Goal: Check status: Check status

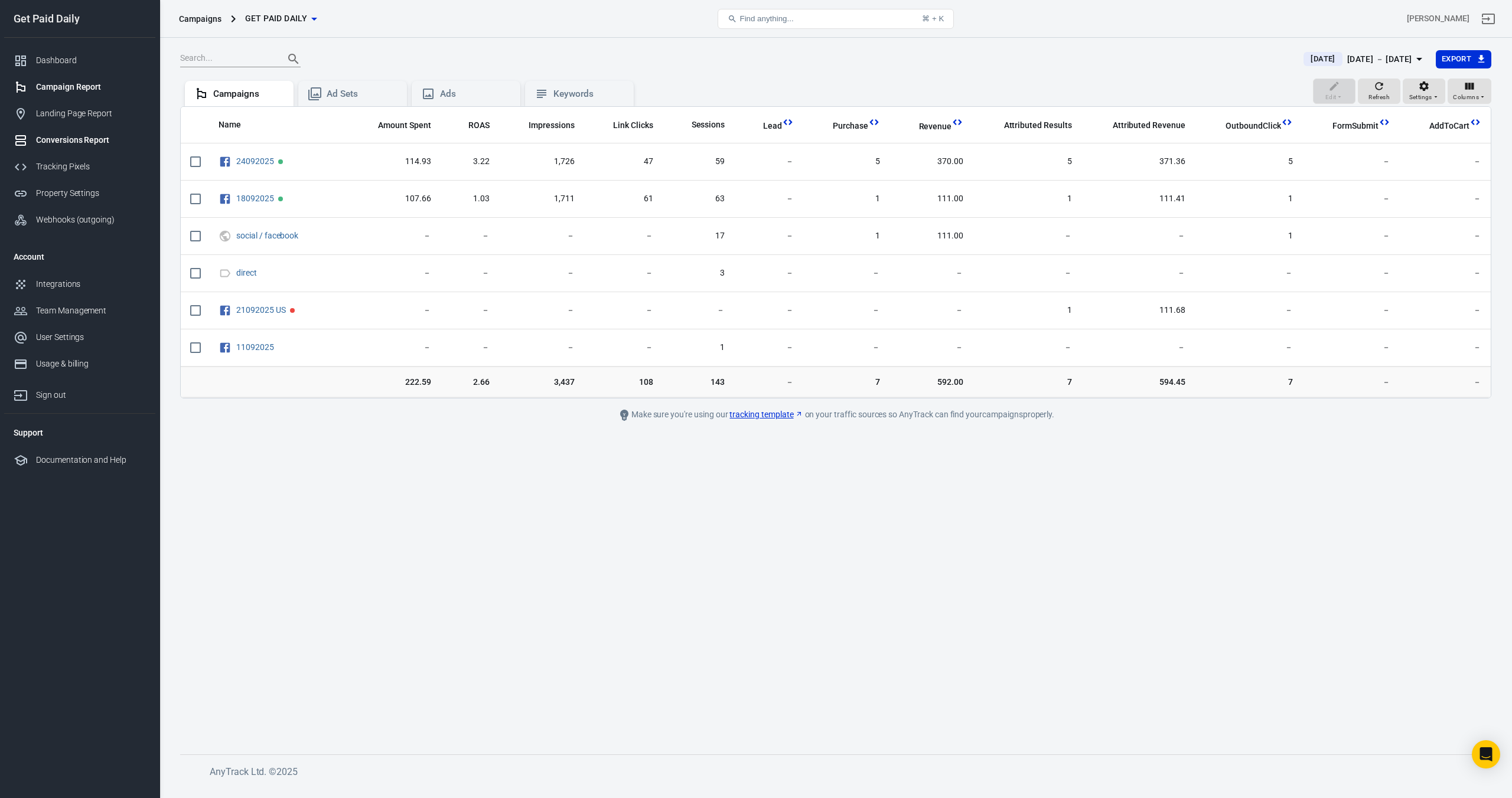
click at [108, 147] on link "Conversions Report" at bounding box center [80, 140] width 151 height 27
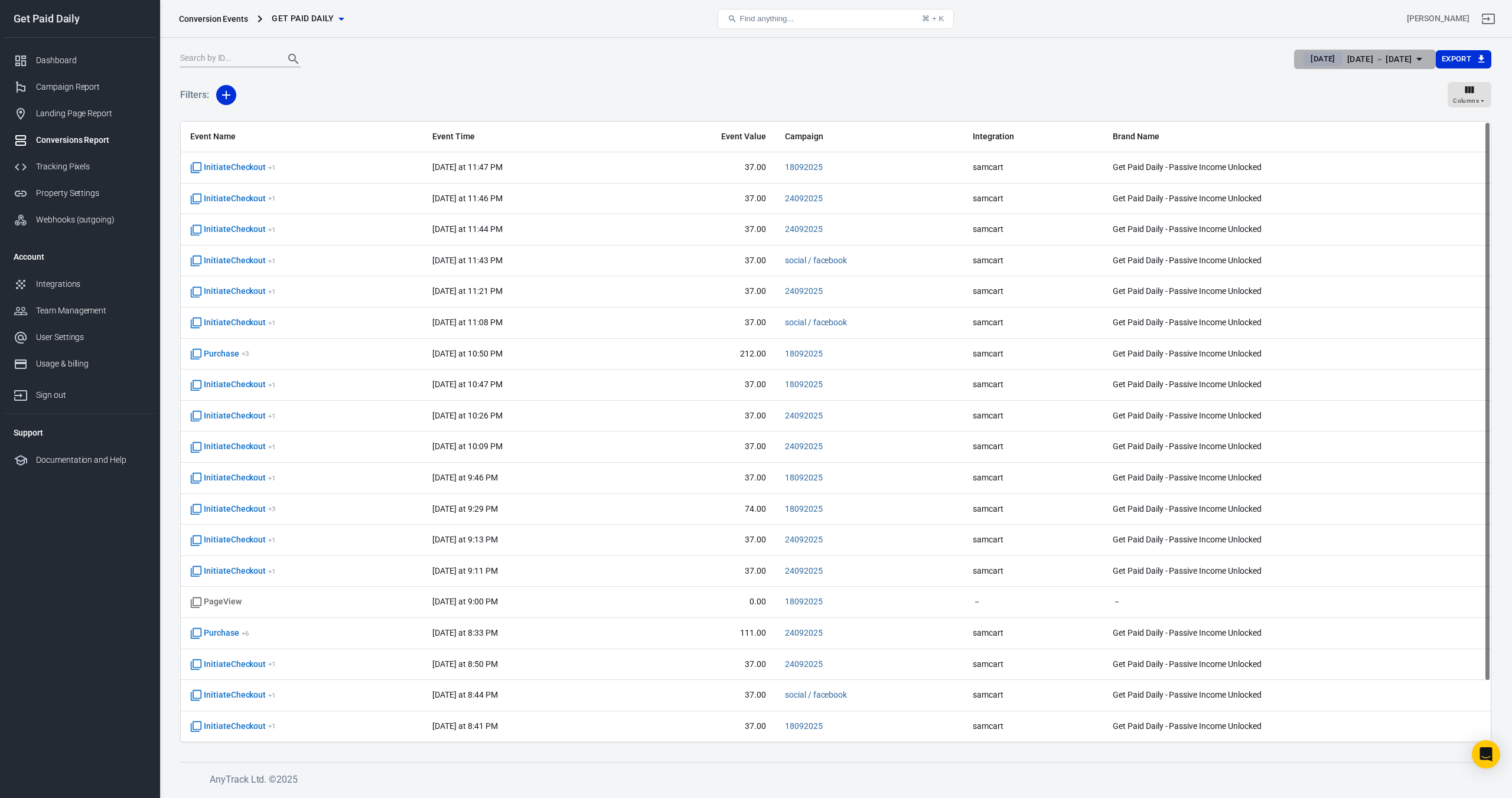
click at [1404, 66] on div "Sep 27 － Sep 27, 2025" at bounding box center [1379, 60] width 65 height 15
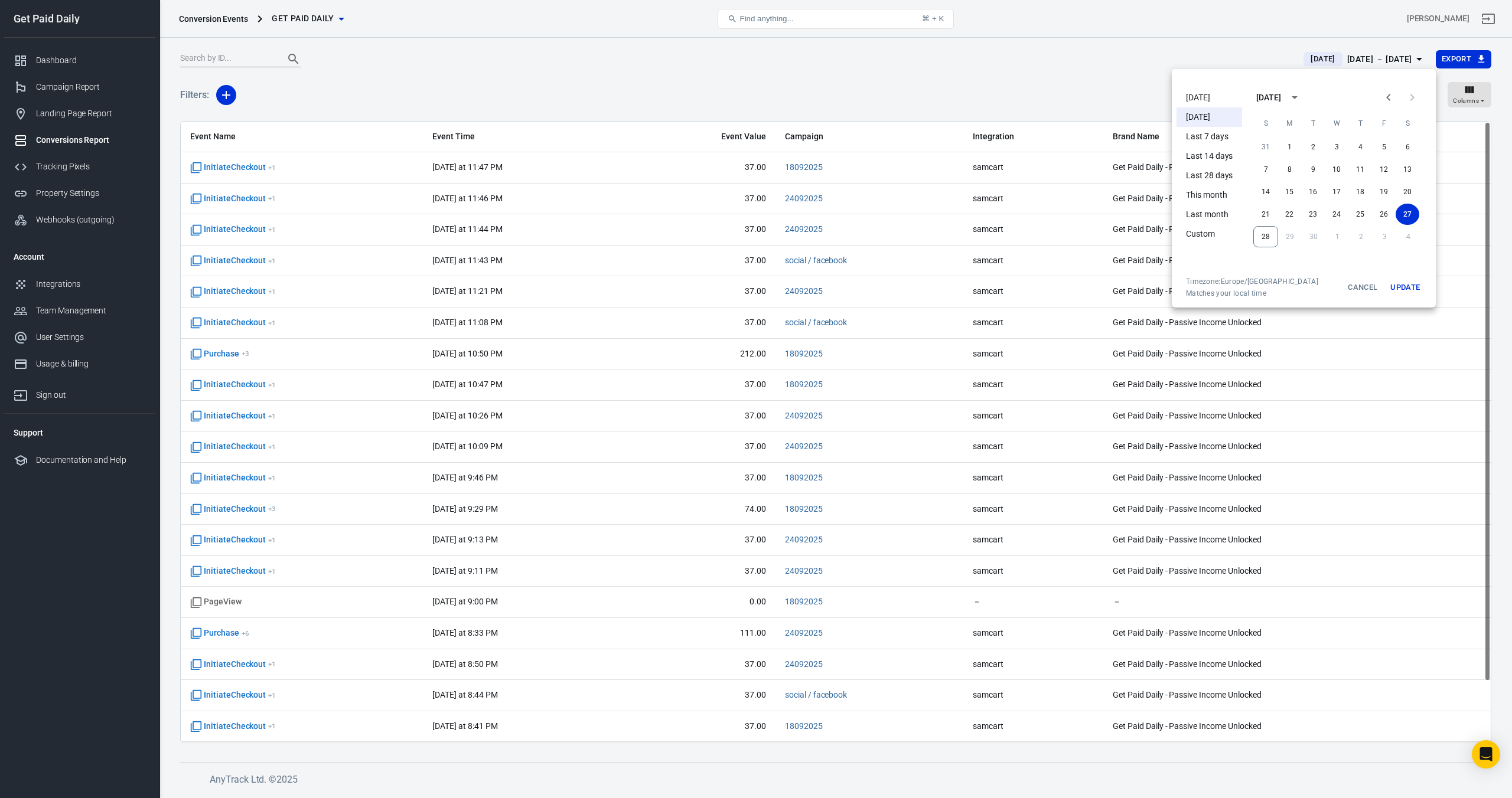
click at [1209, 102] on li "[DATE]" at bounding box center [1209, 98] width 66 height 19
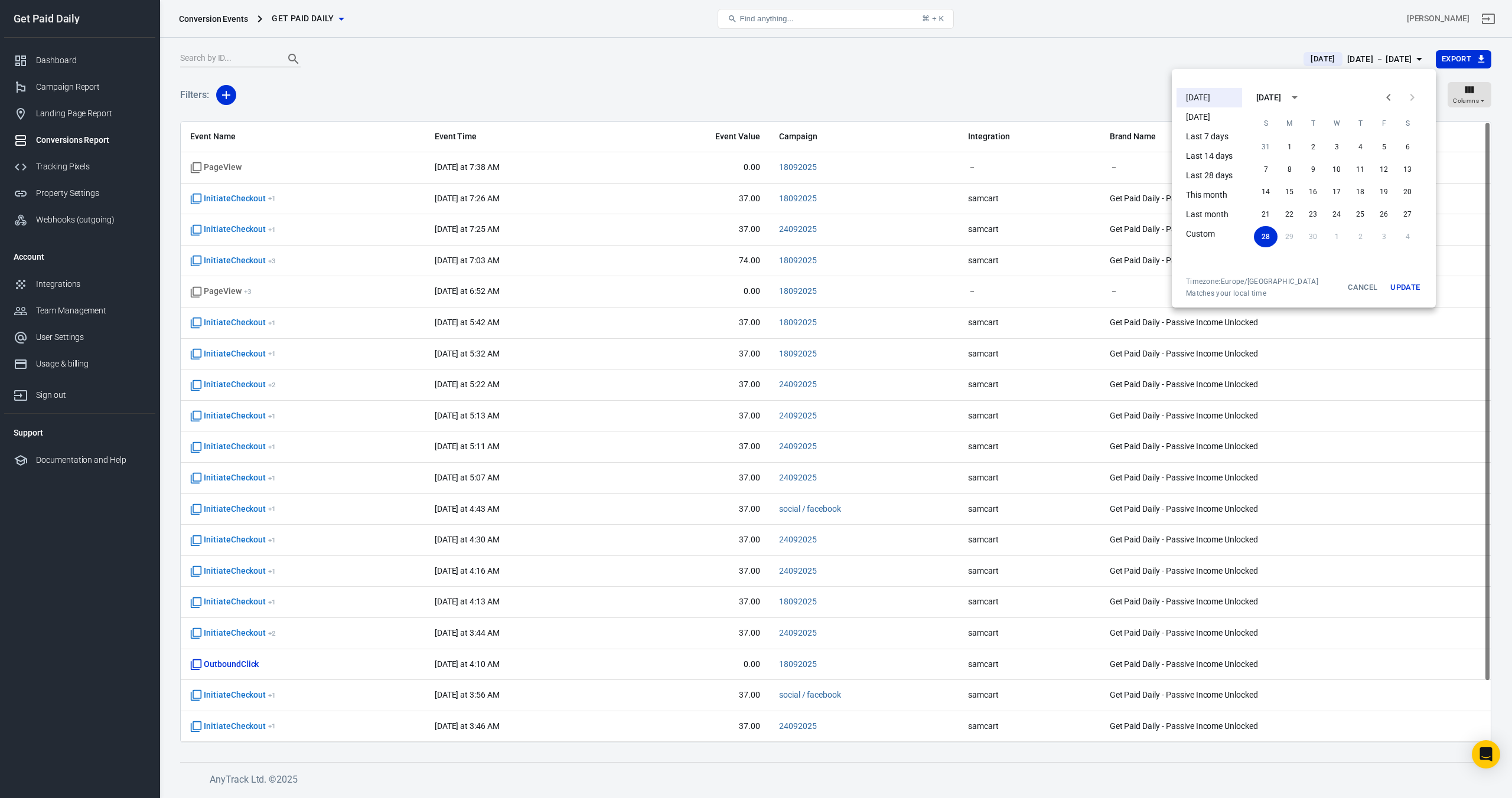
click at [583, 96] on div at bounding box center [756, 399] width 1512 height 798
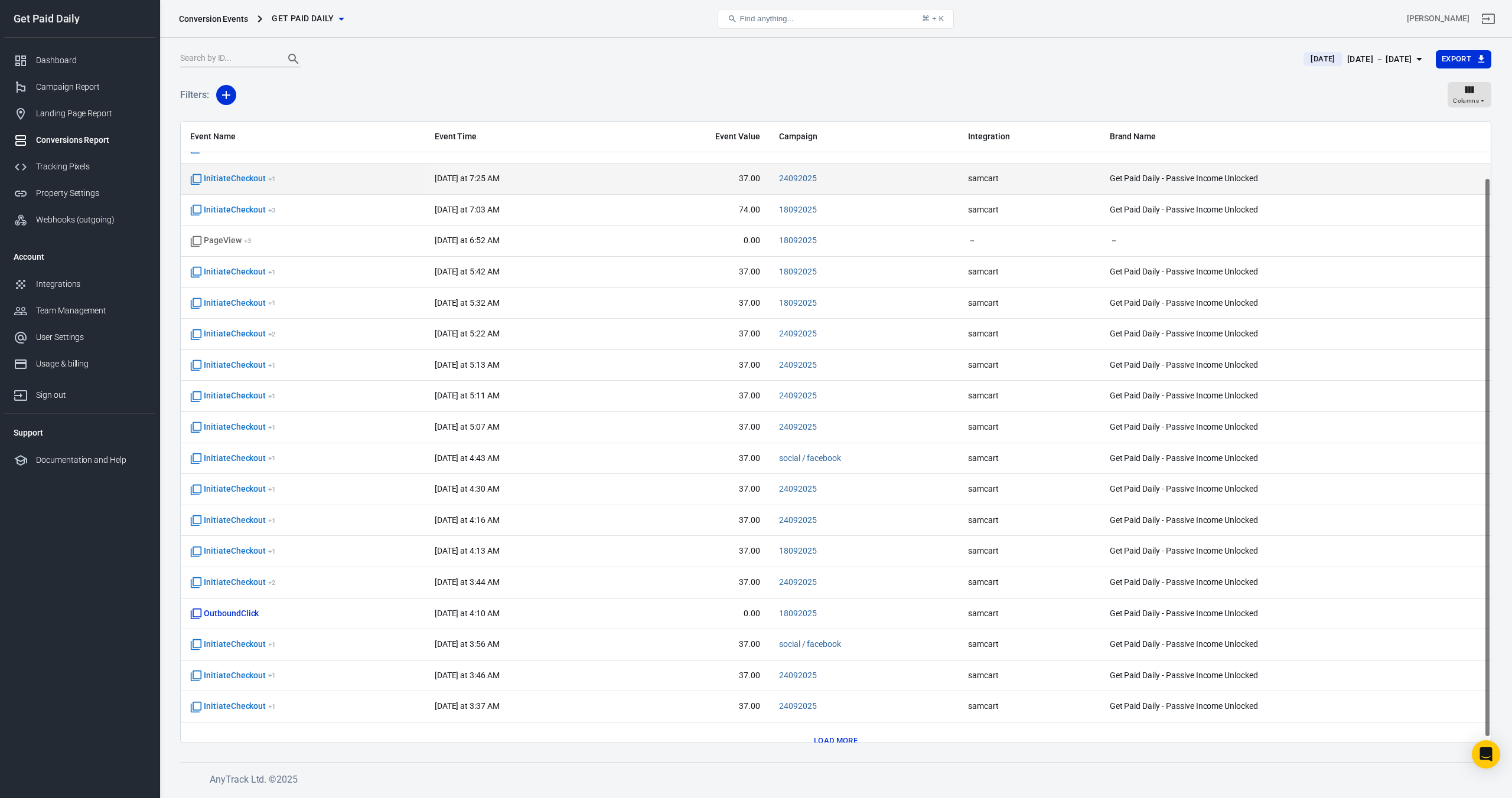
scroll to position [68, 0]
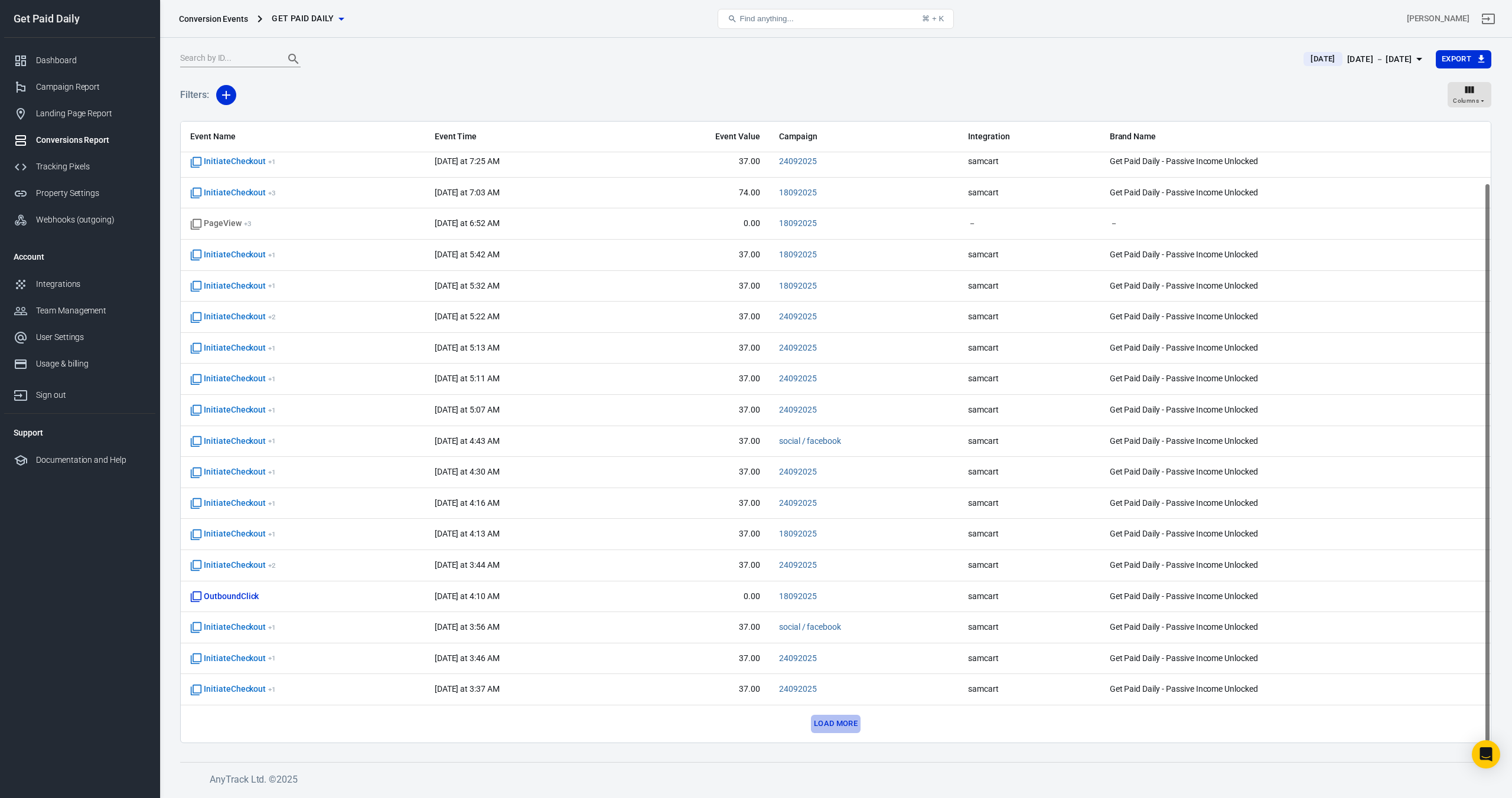
click at [830, 730] on button "Load more" at bounding box center [835, 724] width 50 height 19
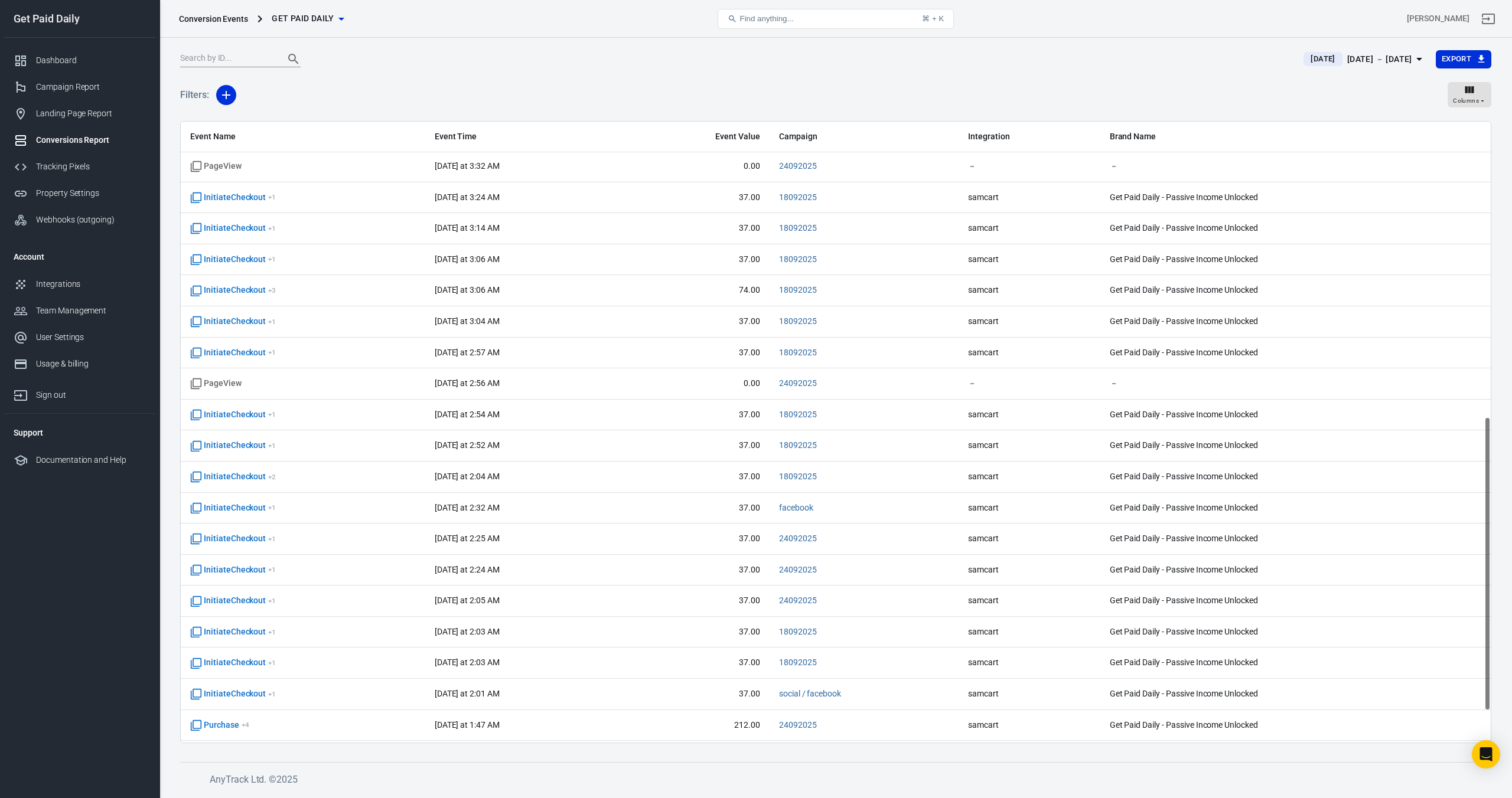
scroll to position [689, 0]
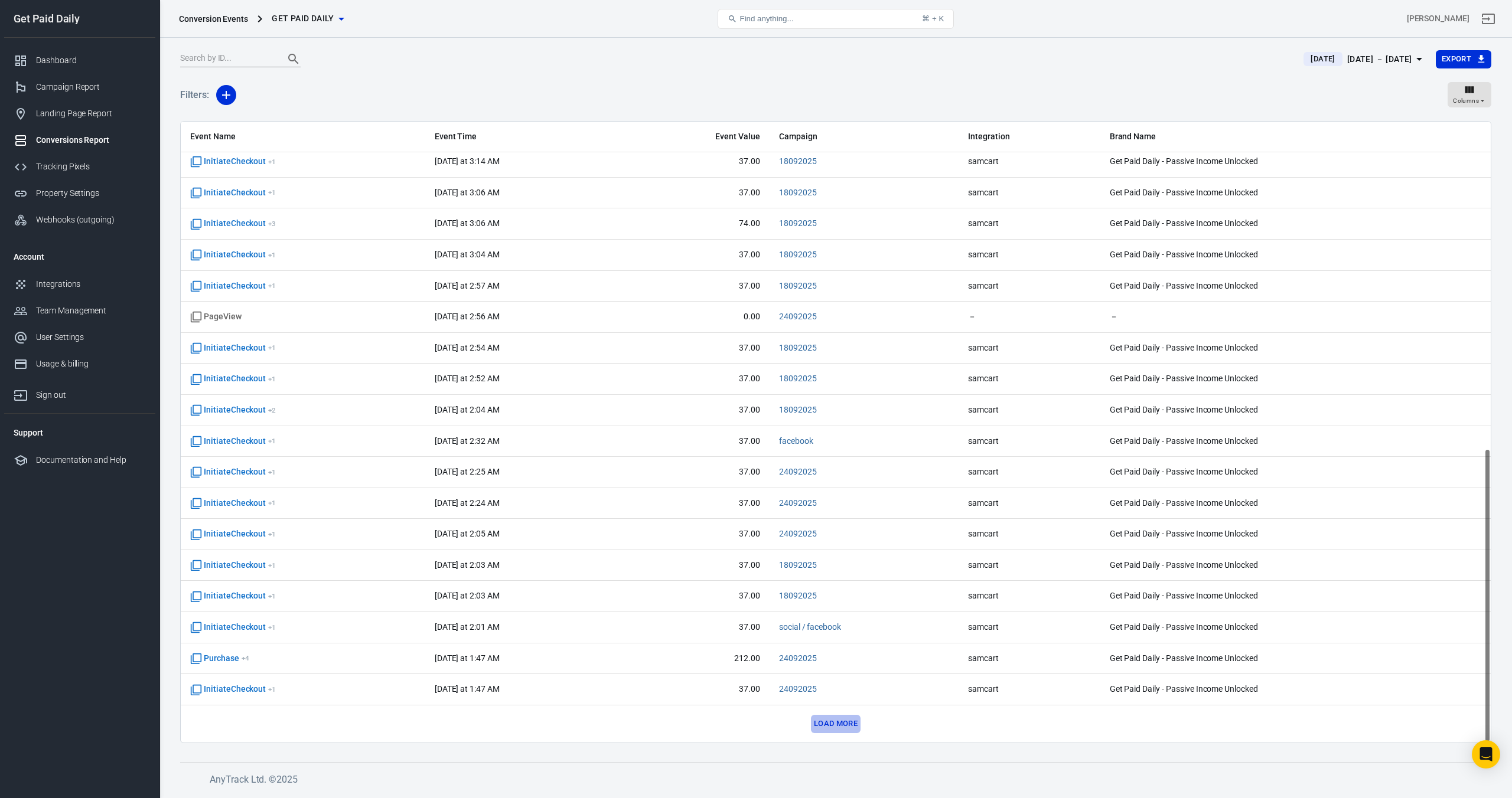
click at [845, 726] on button "Load more" at bounding box center [835, 724] width 50 height 19
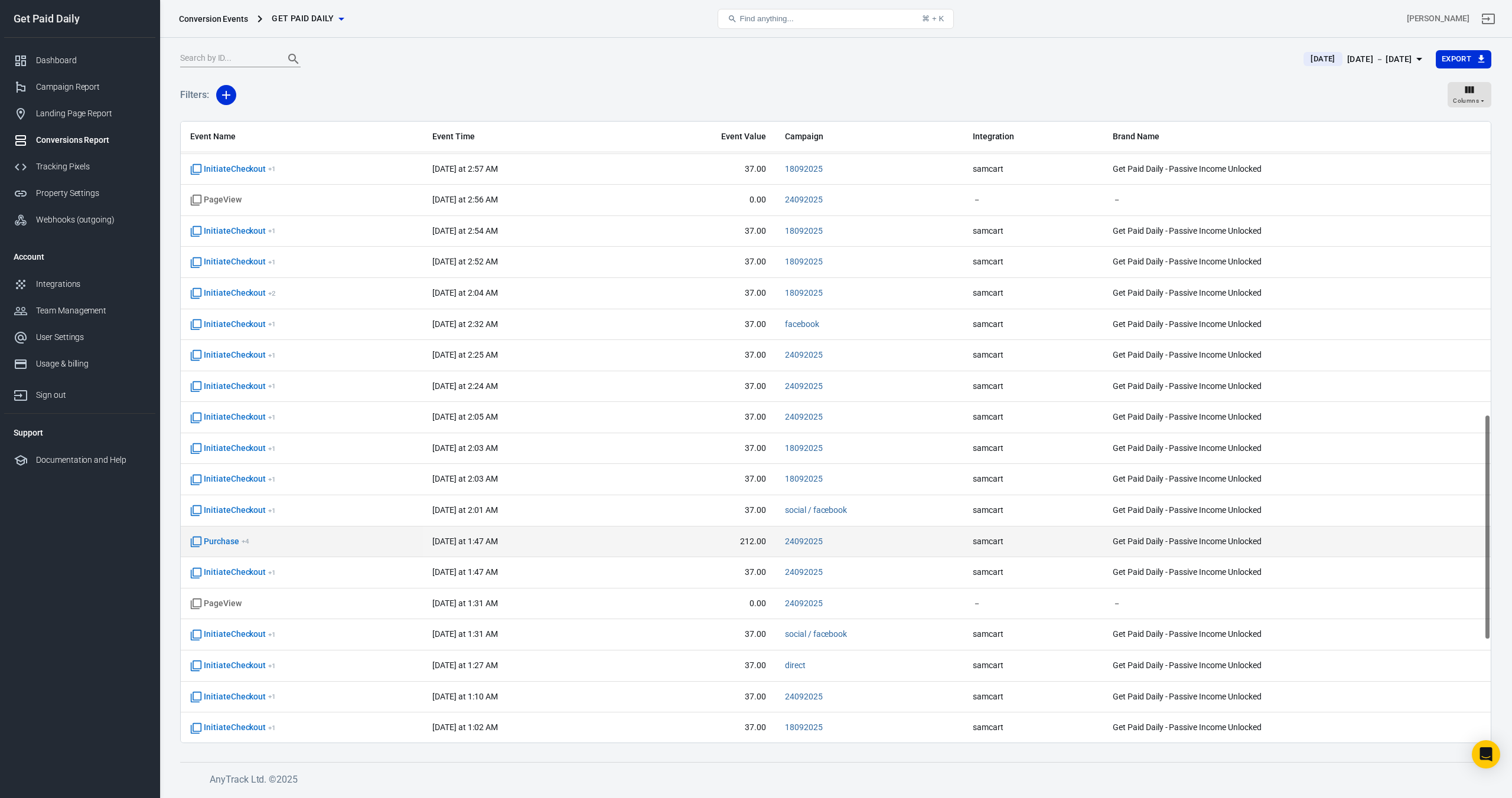
scroll to position [805, 0]
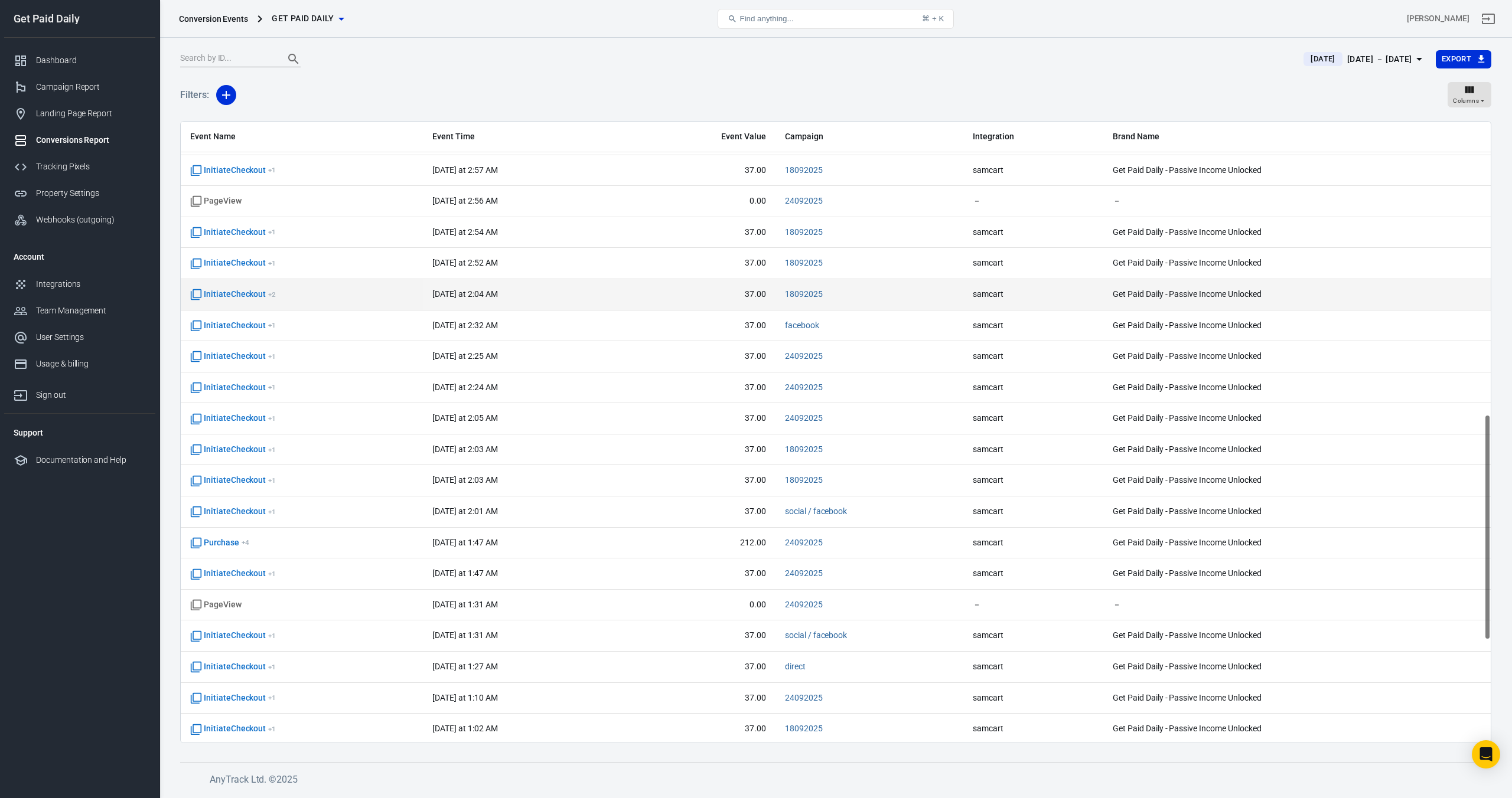
click at [229, 294] on span "InitiateCheckout + 2" at bounding box center [233, 295] width 86 height 12
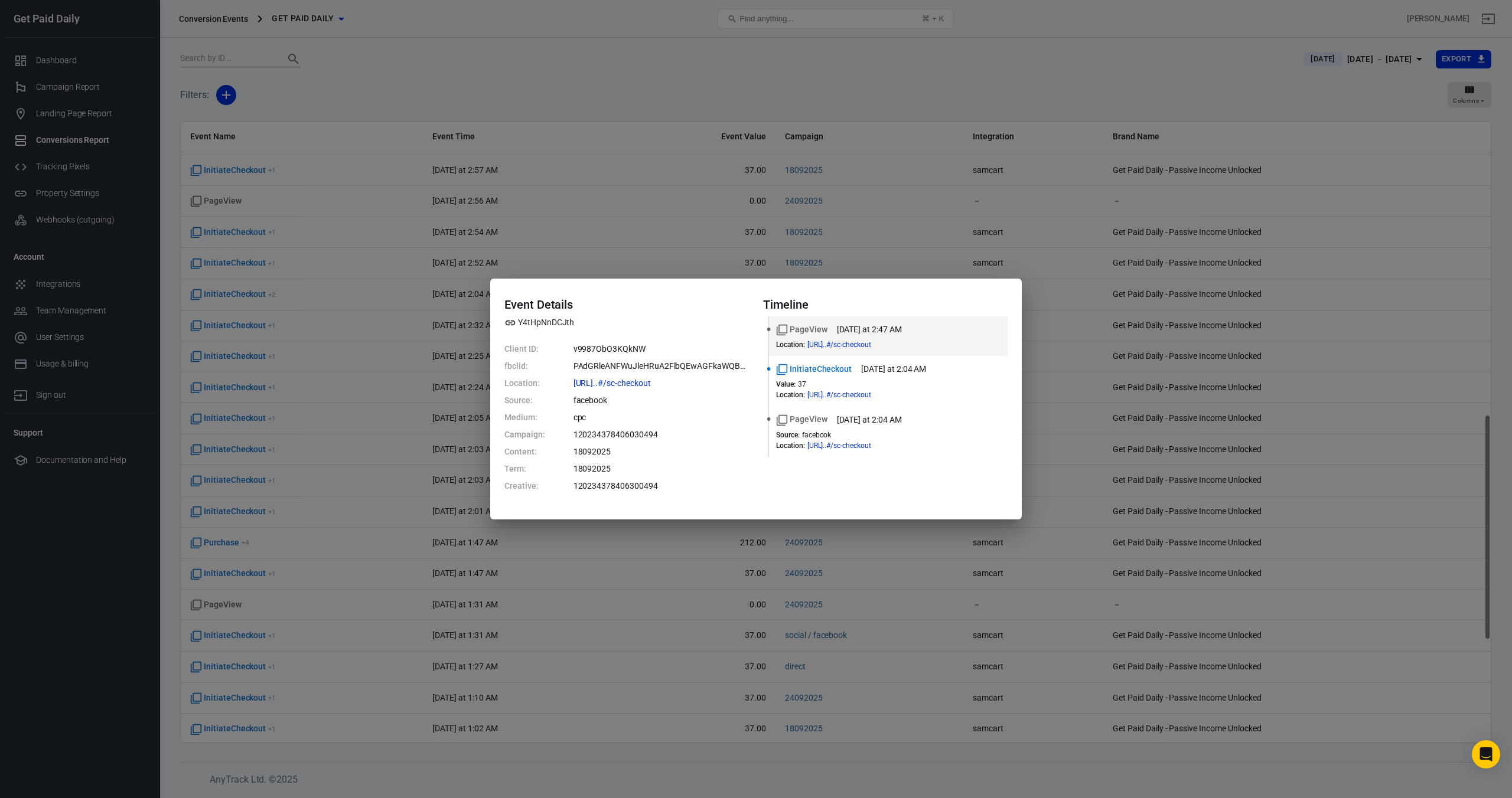
click at [820, 83] on div "Event Details Y4tHpNnDCJth Client ID: v9987ObO3KQkNW fbclid: PAdGRleANFWuJleHRu…" at bounding box center [756, 399] width 1512 height 798
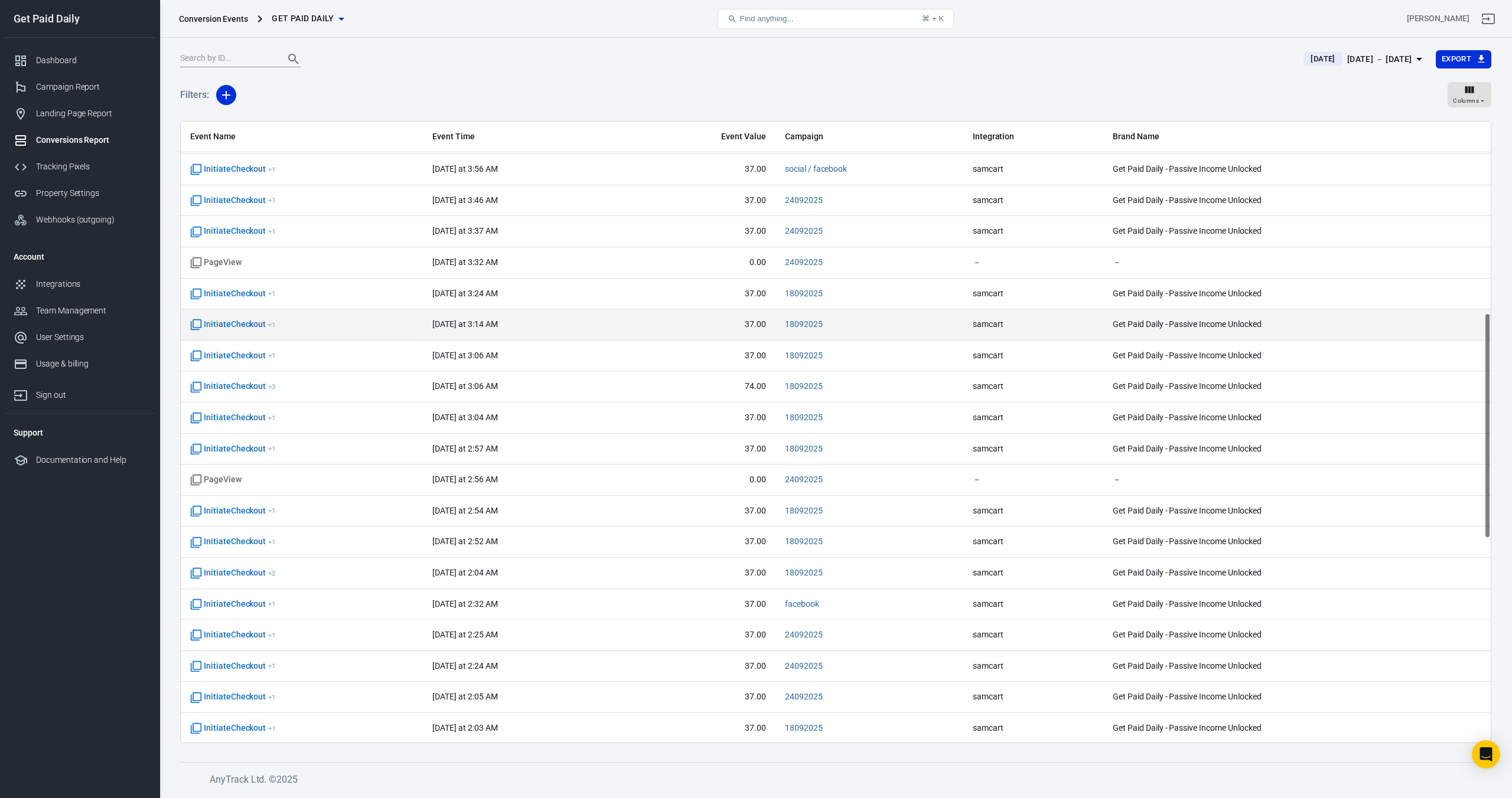
scroll to position [525, 0]
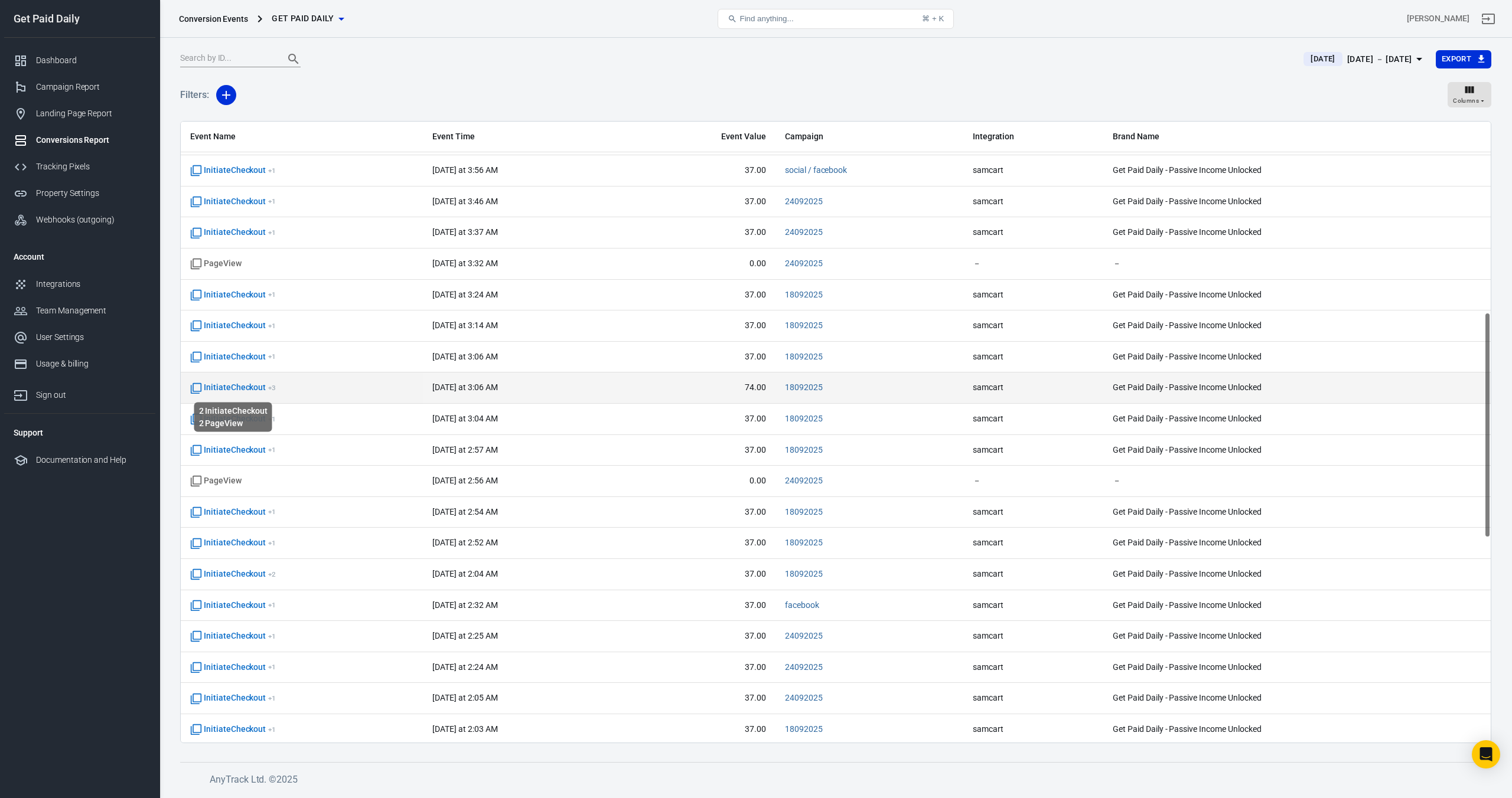
click at [233, 393] on span "InitiateCheckout + 3" at bounding box center [233, 388] width 86 height 12
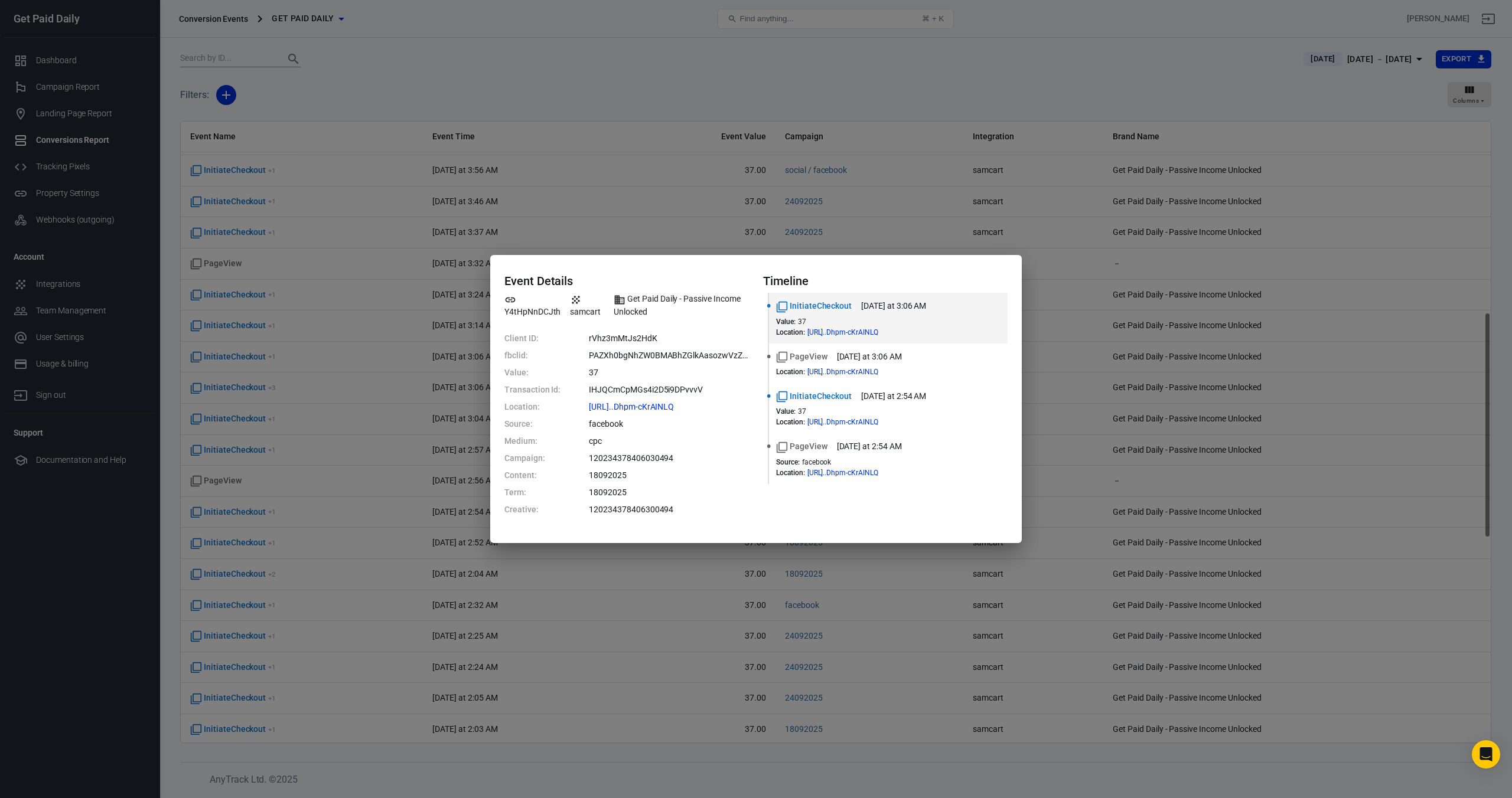
click at [607, 72] on div "Event Details Y4tHpNnDCJth samcart Get Paid Daily - Passive Income Unlocked Cli…" at bounding box center [756, 399] width 1512 height 798
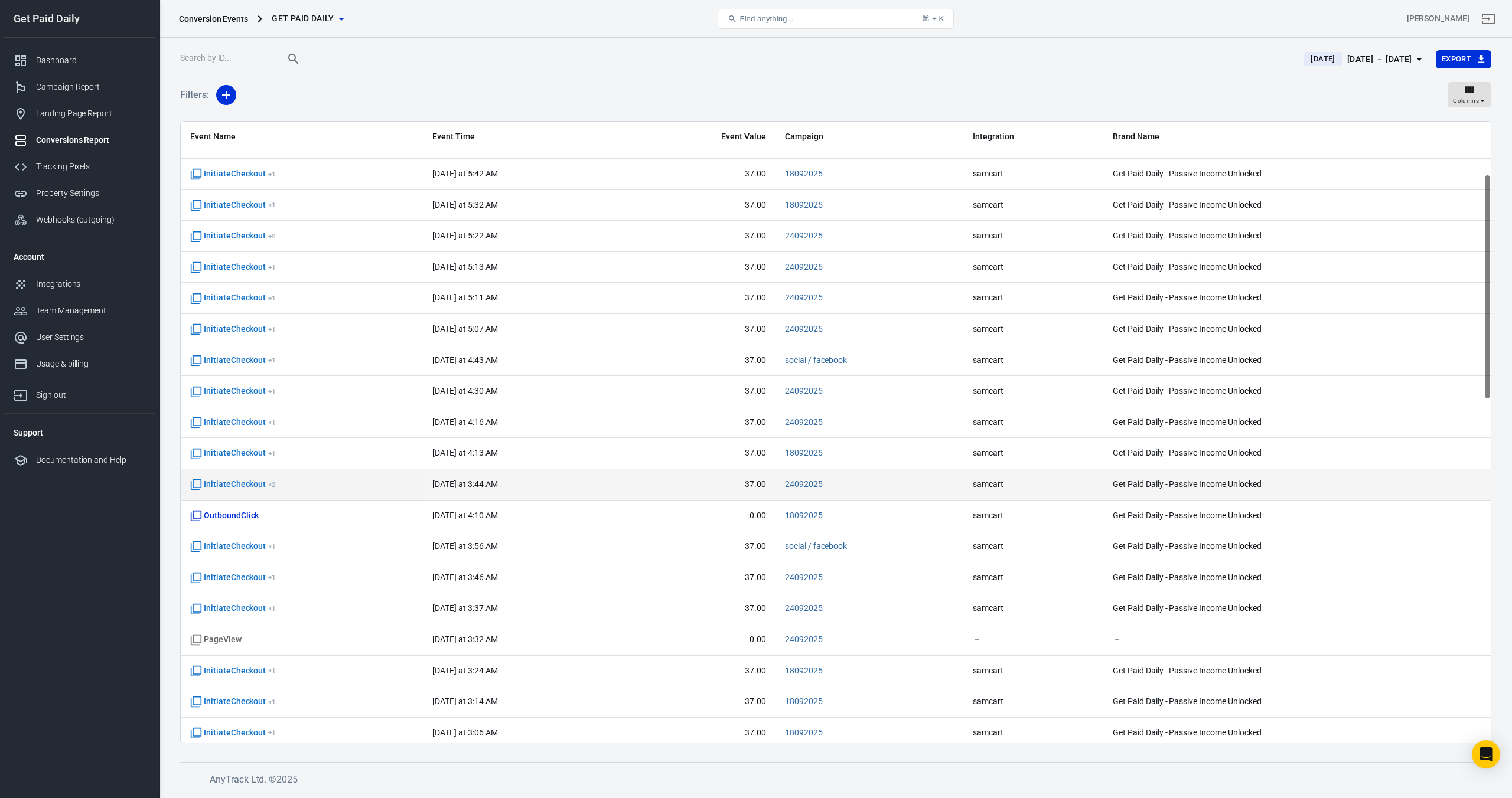
scroll to position [145, 0]
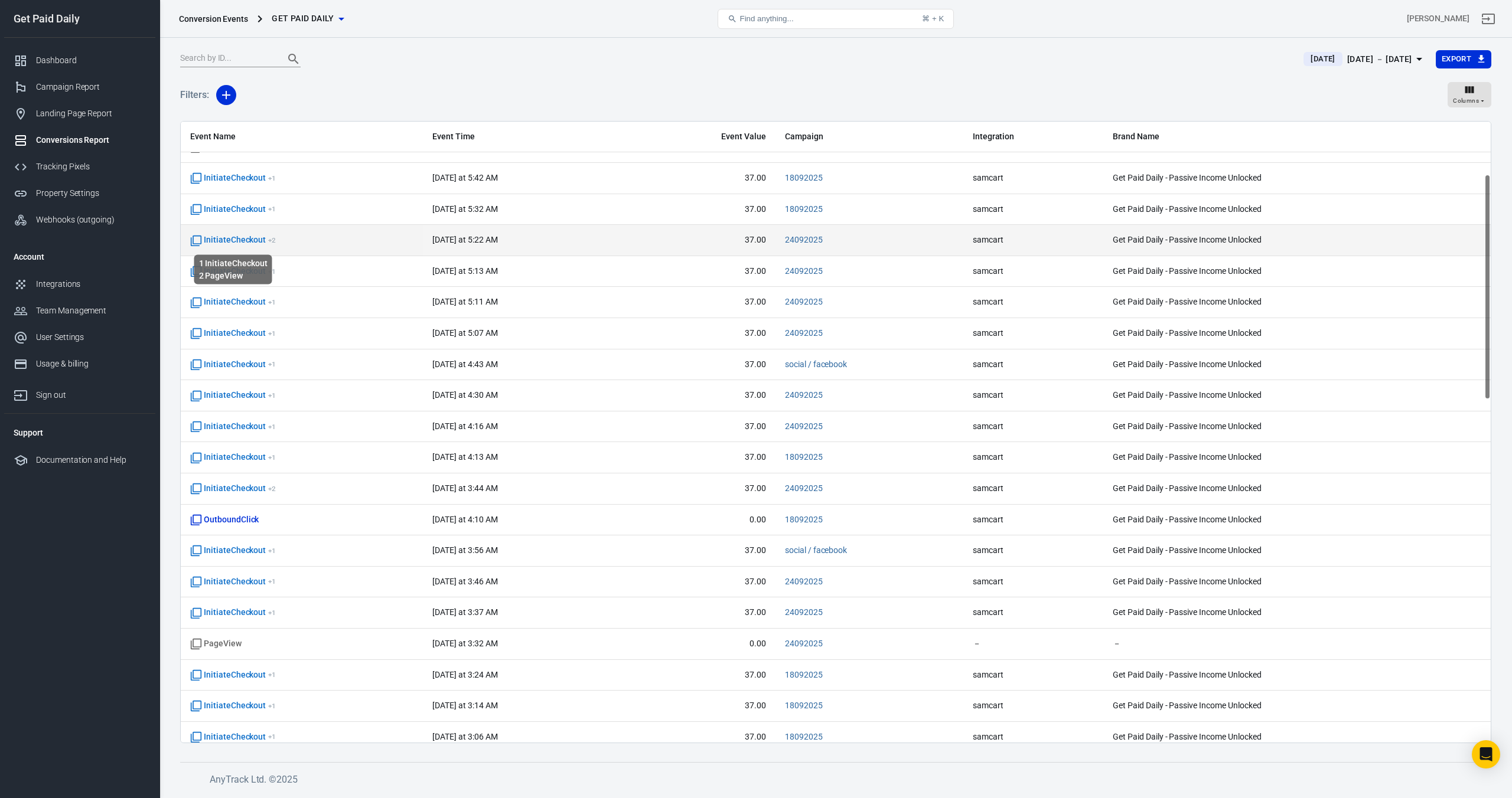
click at [259, 239] on span "InitiateCheckout + 2" at bounding box center [233, 241] width 86 height 12
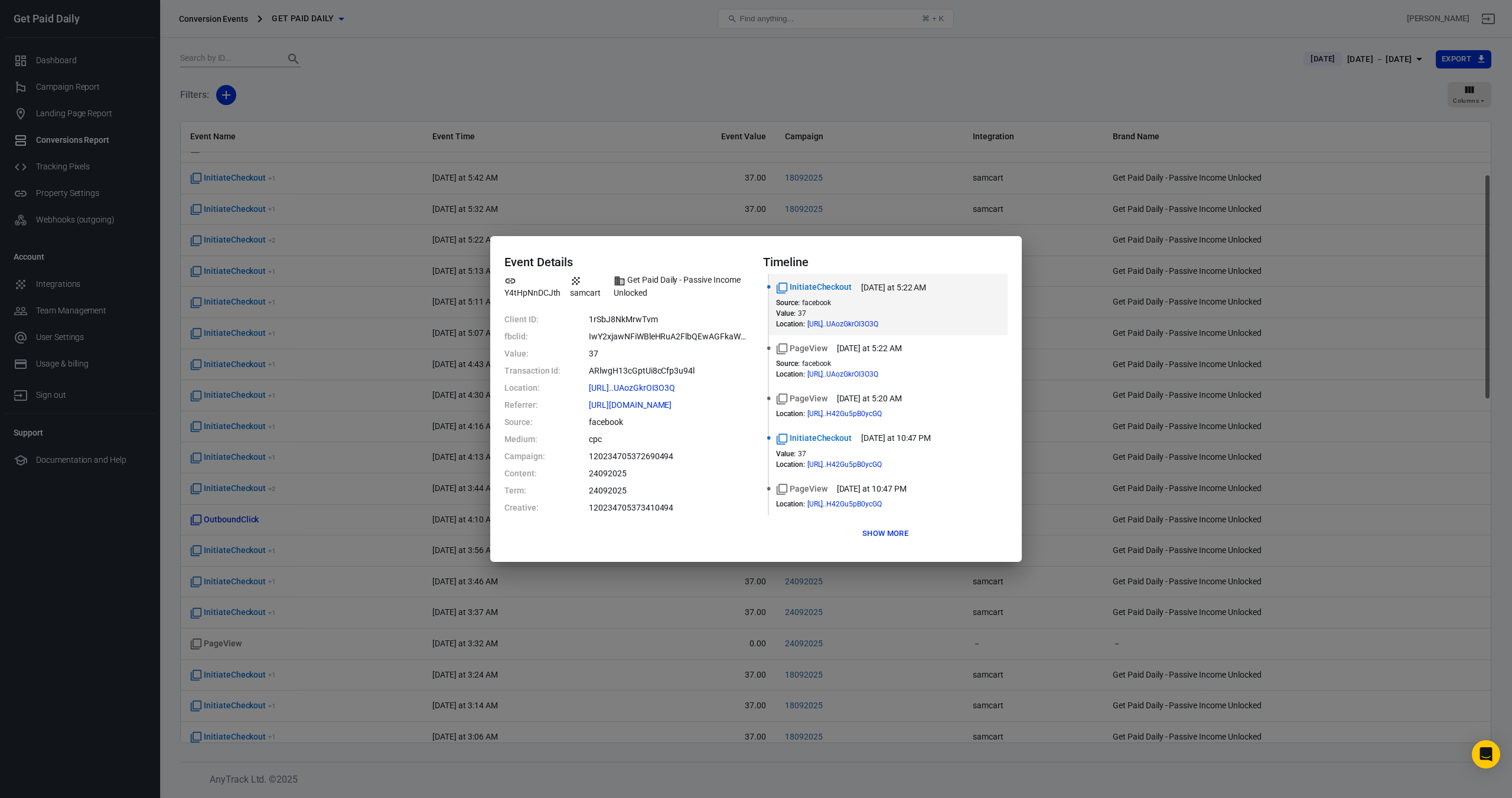
click at [897, 528] on button "Show more" at bounding box center [885, 534] width 52 height 19
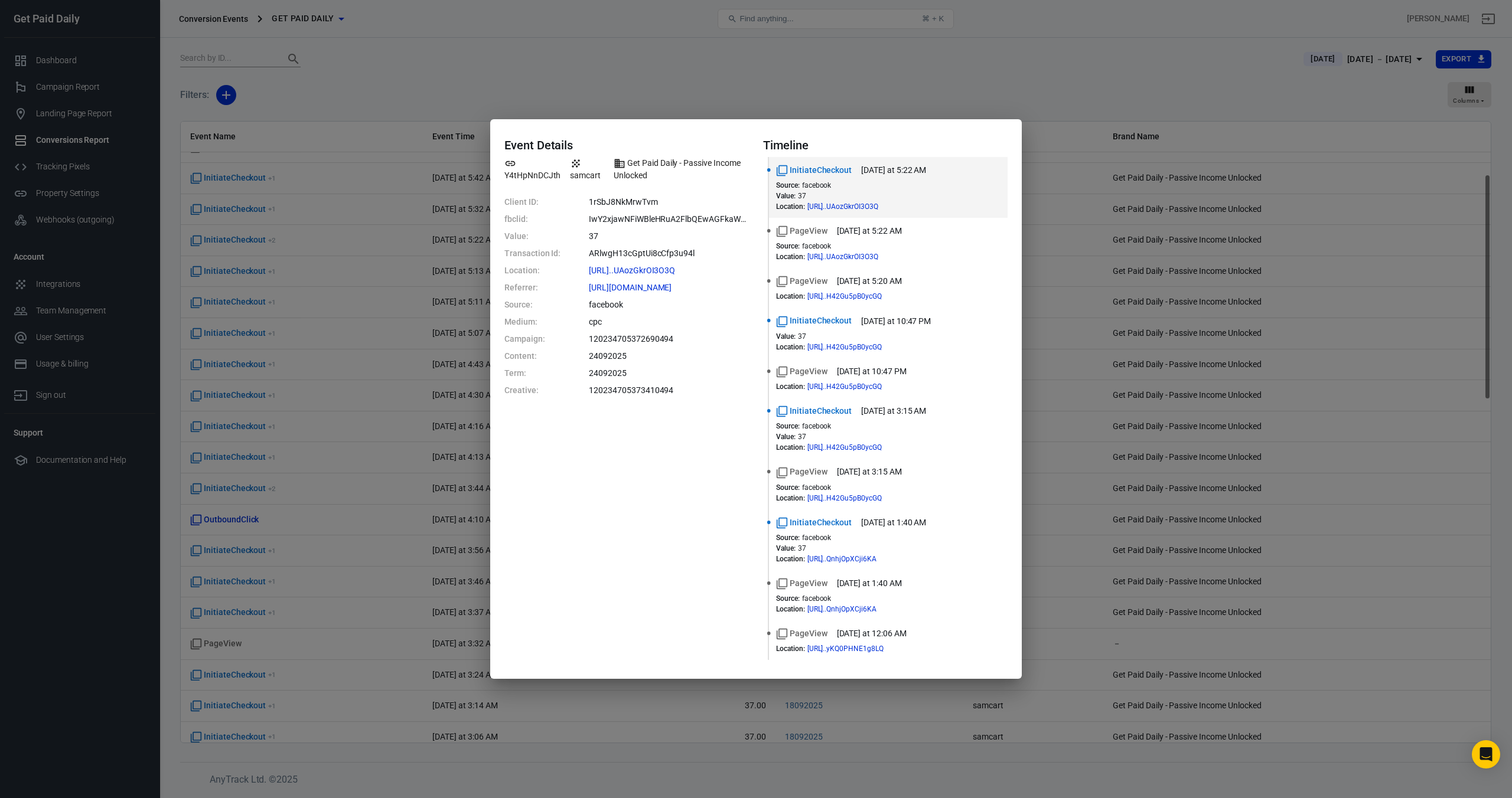
click at [771, 80] on div "Event Details Y4tHpNnDCJth samcart Get Paid Daily - Passive Income Unlocked Cli…" at bounding box center [756, 399] width 1512 height 798
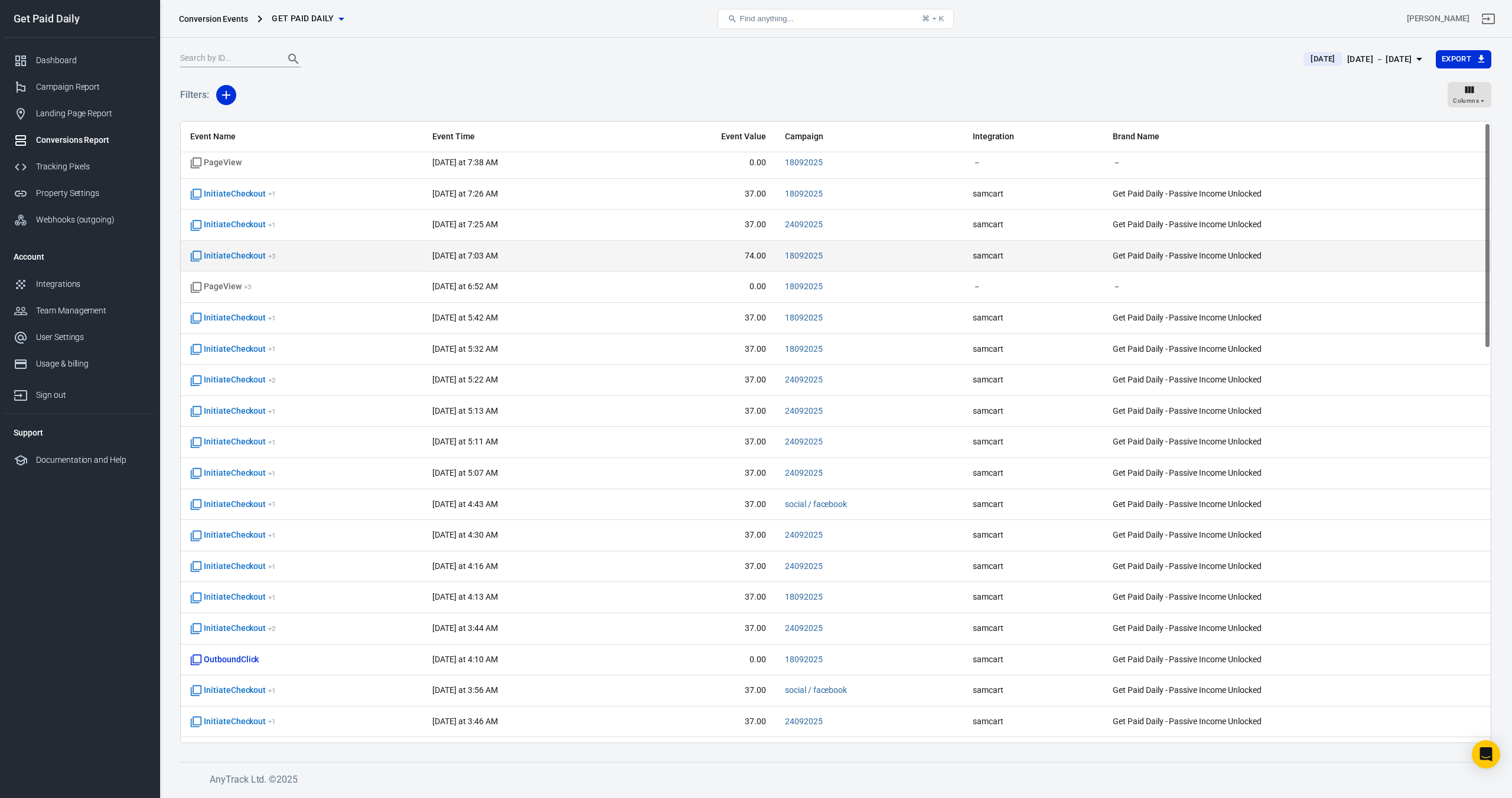
scroll to position [0, 0]
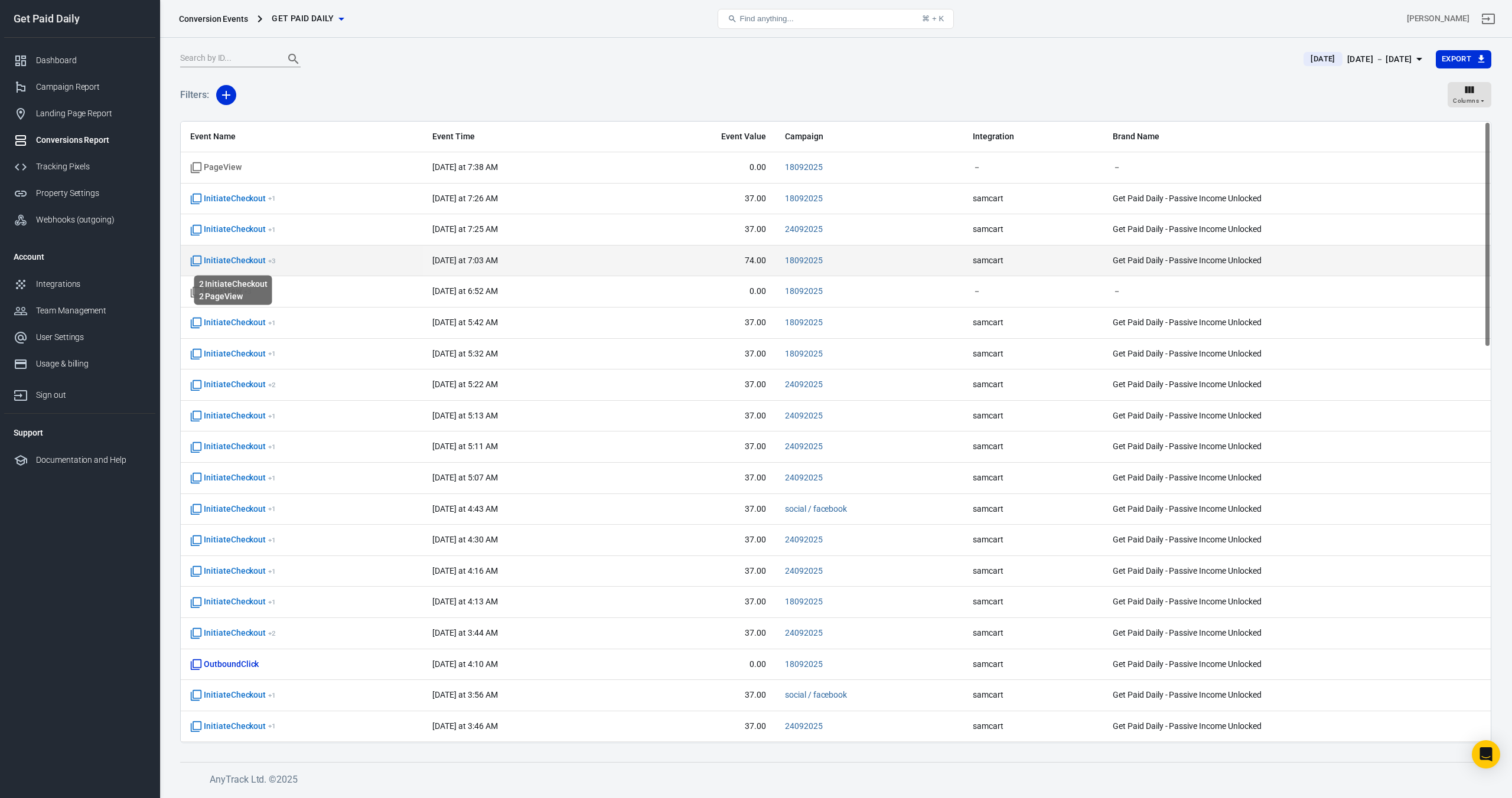
click at [259, 265] on span "InitiateCheckout + 3" at bounding box center [233, 261] width 86 height 12
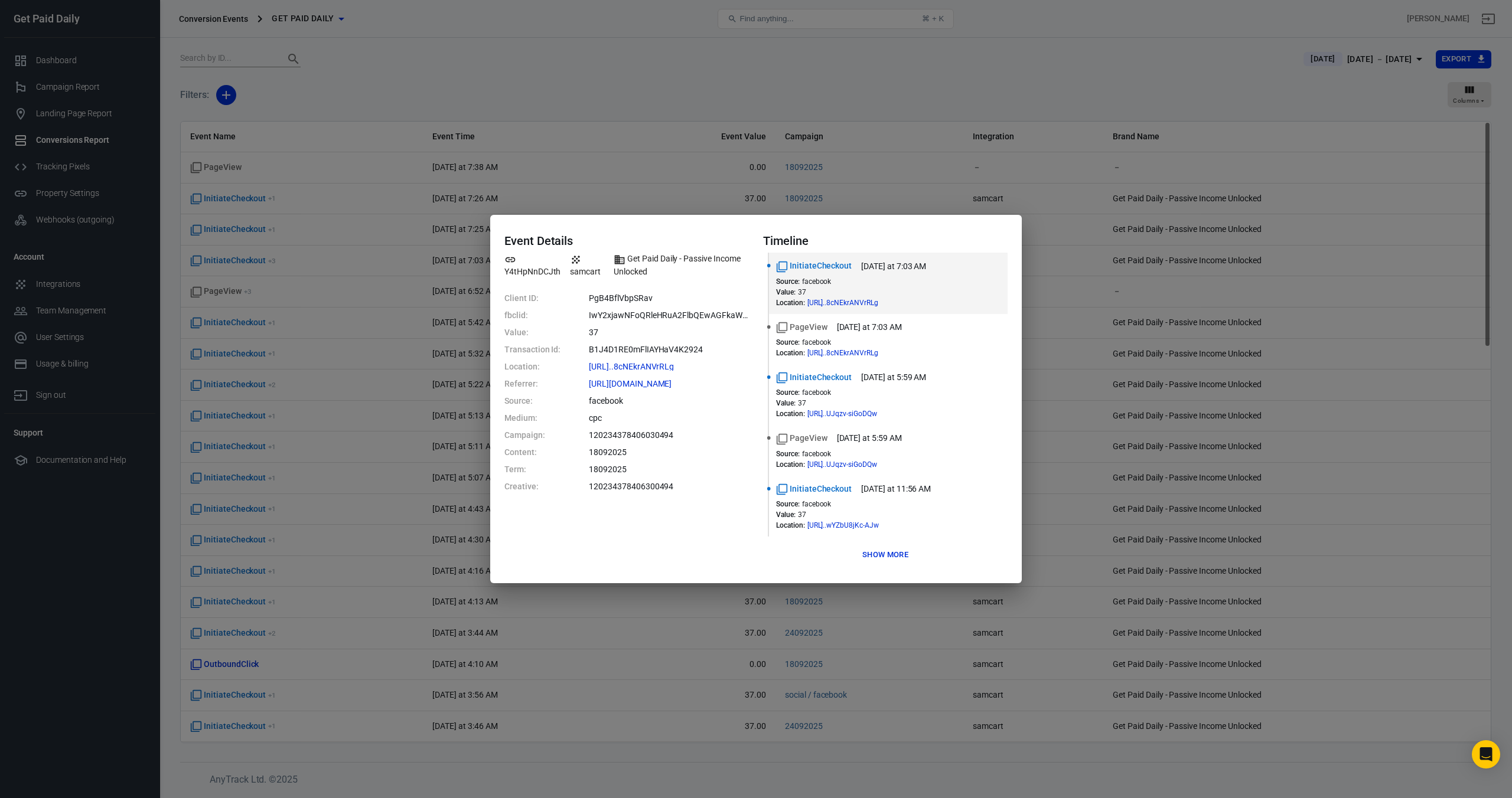
click at [882, 551] on button "Show more" at bounding box center [885, 555] width 52 height 19
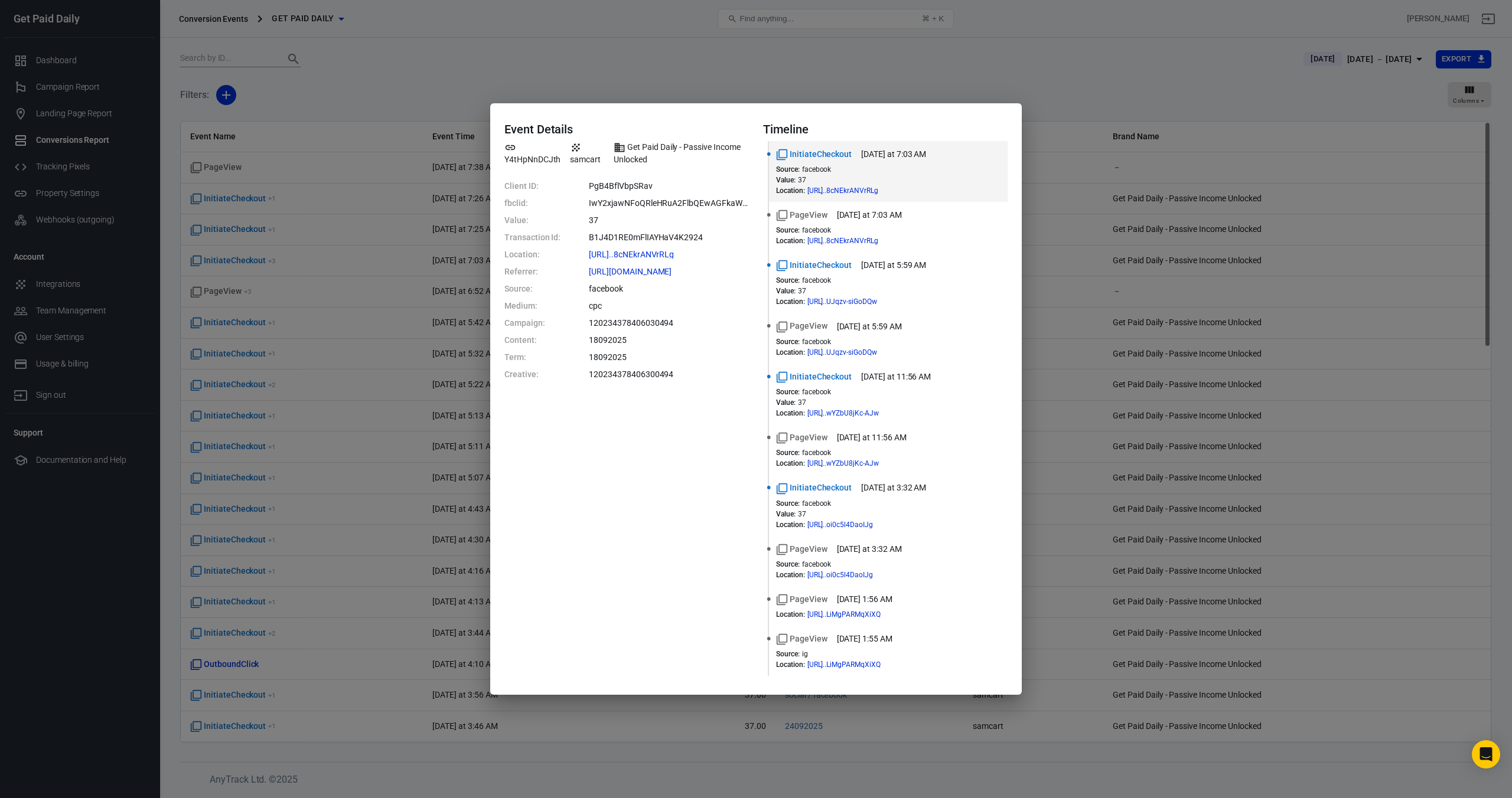
click at [812, 67] on div "Event Details Y4tHpNnDCJth samcart Get Paid Daily - Passive Income Unlocked Cli…" at bounding box center [756, 399] width 1512 height 798
